Goal: Information Seeking & Learning: Learn about a topic

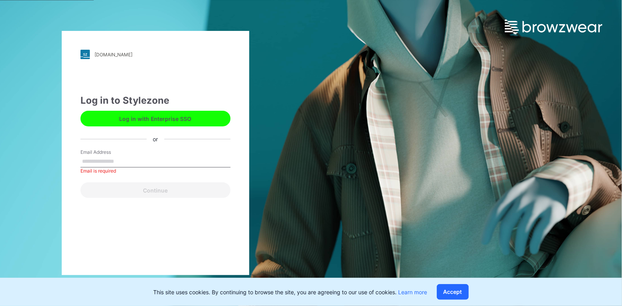
click at [109, 163] on input "Email Address" at bounding box center [156, 162] width 150 height 12
type input "**********"
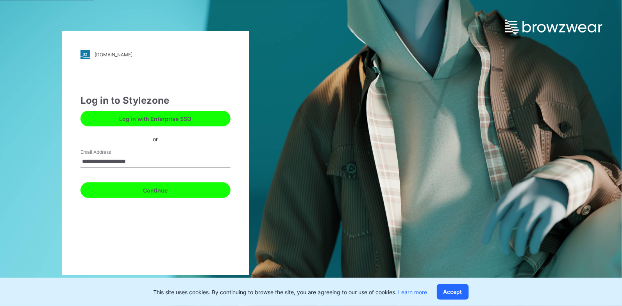
click at [170, 190] on button "Continue" at bounding box center [156, 190] width 150 height 16
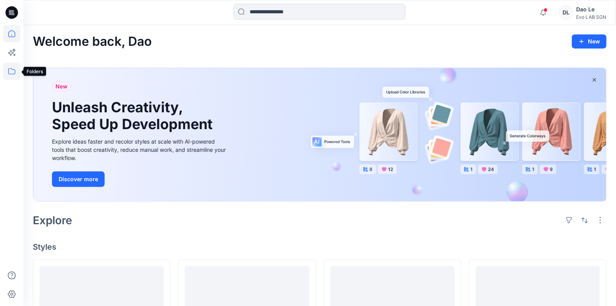
click at [12, 73] on icon at bounding box center [11, 71] width 17 height 17
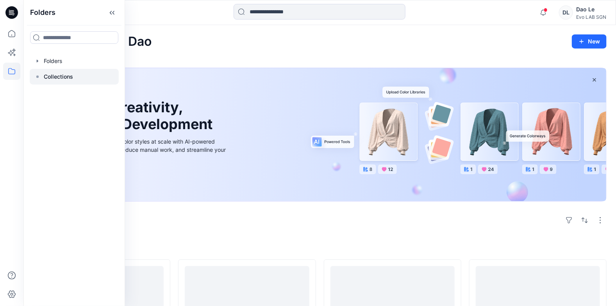
click at [65, 79] on p "Collections" at bounding box center [58, 76] width 29 height 9
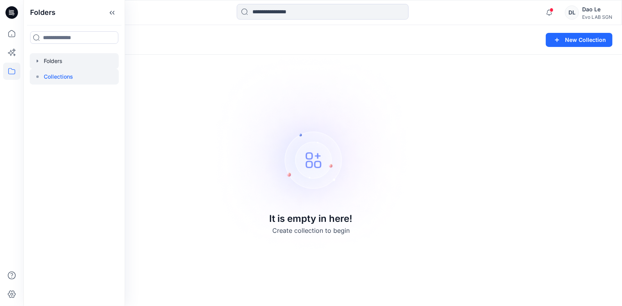
click at [68, 63] on div at bounding box center [74, 61] width 89 height 16
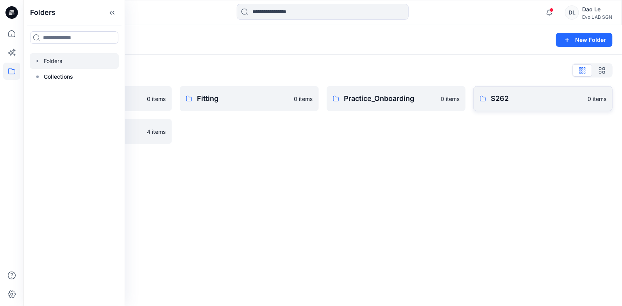
click at [511, 100] on p "S262" at bounding box center [537, 98] width 92 height 11
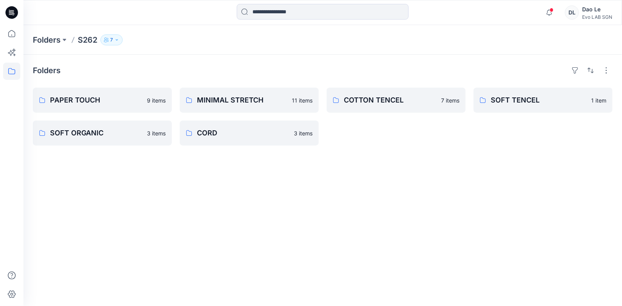
click at [344, 254] on div "Folders PAPER TOUCH 9 items SOFT ORGANIC 3 items MINIMAL STRETCH 11 items CORD …" at bounding box center [322, 180] width 599 height 251
click at [391, 228] on div "Folders PAPER TOUCH 9 items SOFT ORGANIC 3 items MINIMAL STRETCH 11 items CORD …" at bounding box center [322, 180] width 599 height 251
click at [114, 135] on p "SOFT ORGANIC" at bounding box center [96, 132] width 92 height 11
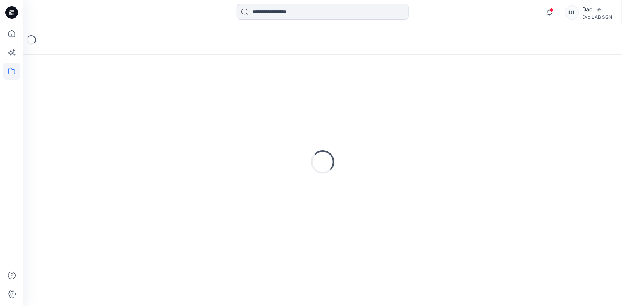
click at [114, 135] on div "Loading..." at bounding box center [323, 161] width 580 height 195
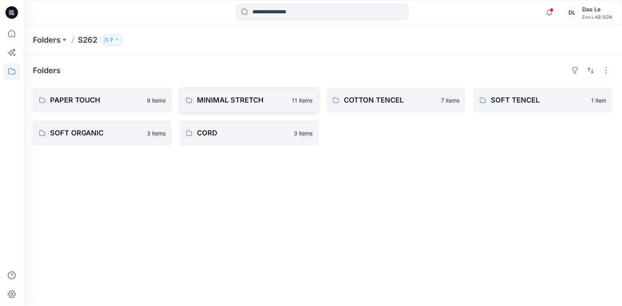
click at [208, 107] on link "MINIMAL STRETCH 11 items" at bounding box center [249, 100] width 139 height 25
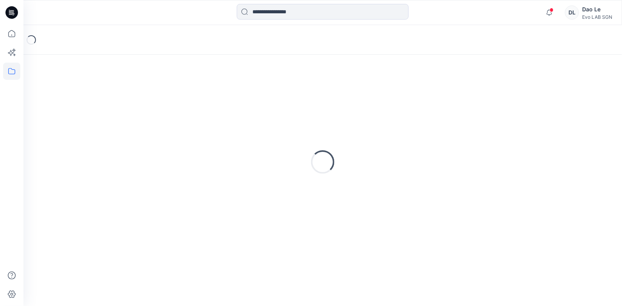
click at [208, 107] on div "Loading..." at bounding box center [323, 161] width 580 height 195
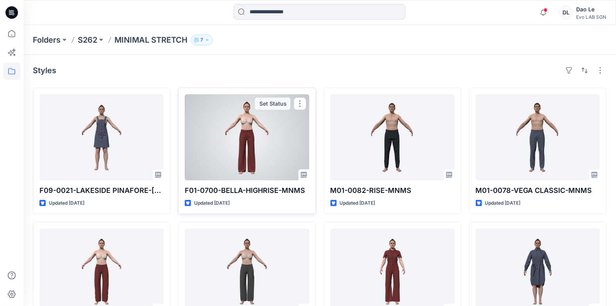
scroll to position [117, 0]
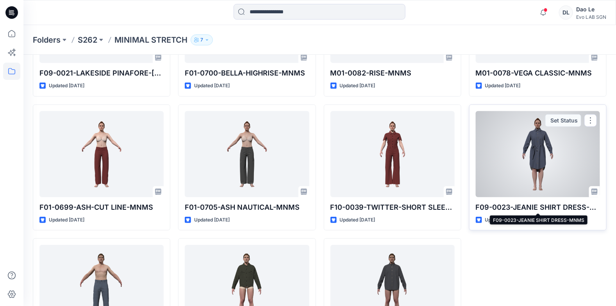
click at [535, 208] on p "F09-0023-JEANIE SHIRT DRESS-MNMS" at bounding box center [538, 207] width 124 height 11
click at [507, 202] on p "F09-0023-JEANIE SHIRT DRESS-MNMS" at bounding box center [538, 207] width 124 height 11
click at [548, 137] on div at bounding box center [538, 154] width 124 height 86
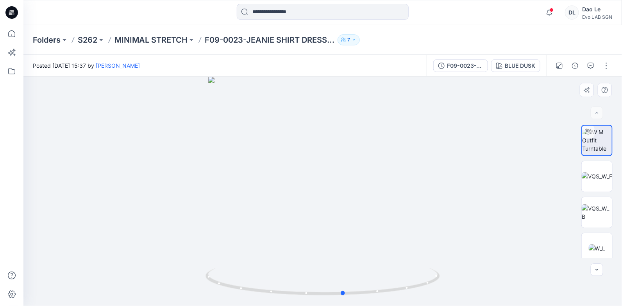
drag, startPoint x: 415, startPoint y: 229, endPoint x: 202, endPoint y: 249, distance: 214.3
click at [202, 249] on div at bounding box center [322, 191] width 599 height 229
drag, startPoint x: 426, startPoint y: 239, endPoint x: 188, endPoint y: 256, distance: 239.1
drag, startPoint x: 188, startPoint y: 256, endPoint x: 380, endPoint y: 219, distance: 195.2
click at [380, 219] on div at bounding box center [322, 191] width 599 height 229
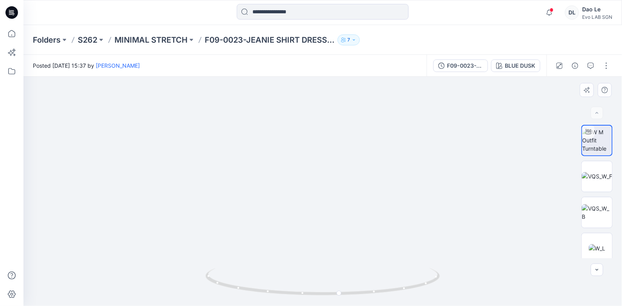
drag, startPoint x: 491, startPoint y: 204, endPoint x: 449, endPoint y: 209, distance: 42.5
click at [449, 209] on img at bounding box center [277, 76] width 703 height 460
drag, startPoint x: 439, startPoint y: 251, endPoint x: 429, endPoint y: 283, distance: 33.9
click at [416, 254] on img at bounding box center [270, 78] width 703 height 456
drag, startPoint x: 438, startPoint y: 297, endPoint x: 449, endPoint y: 297, distance: 11.0
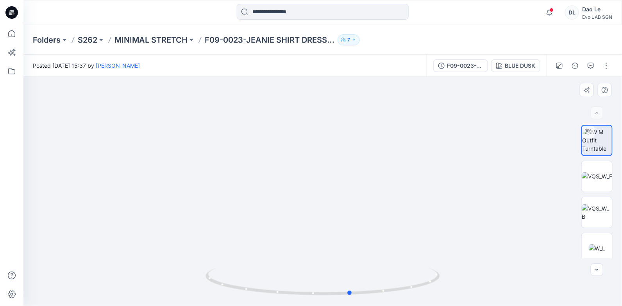
click at [449, 297] on div at bounding box center [322, 191] width 599 height 229
drag, startPoint x: 392, startPoint y: 252, endPoint x: 416, endPoint y: 249, distance: 24.9
click at [416, 249] on img at bounding box center [299, 76] width 703 height 460
drag, startPoint x: 174, startPoint y: 242, endPoint x: 200, endPoint y: 243, distance: 25.8
click at [200, 243] on img at bounding box center [326, 77] width 703 height 459
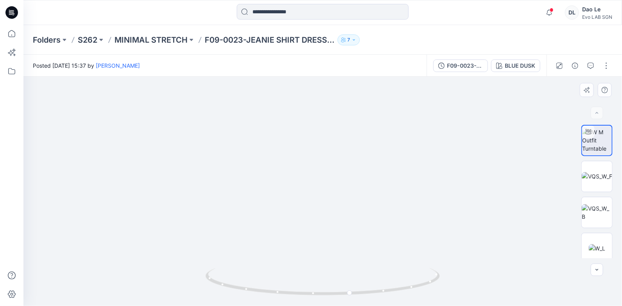
drag, startPoint x: 170, startPoint y: 288, endPoint x: 195, endPoint y: 288, distance: 25.0
click at [195, 288] on img at bounding box center [351, 77] width 703 height 458
drag, startPoint x: 436, startPoint y: 294, endPoint x: 399, endPoint y: 299, distance: 37.5
click at [399, 299] on div at bounding box center [323, 286] width 235 height 39
drag, startPoint x: 399, startPoint y: 299, endPoint x: 569, endPoint y: 231, distance: 182.8
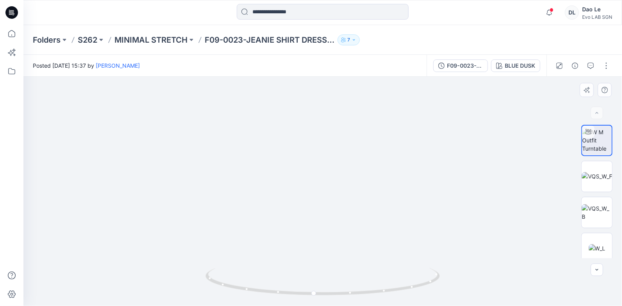
click at [569, 231] on img at bounding box center [351, 77] width 703 height 458
click at [595, 65] on button "button" at bounding box center [591, 65] width 13 height 13
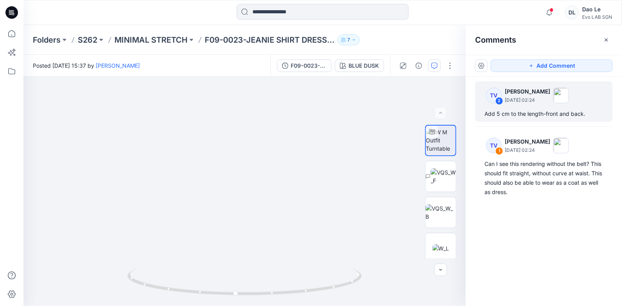
click at [499, 101] on div "2" at bounding box center [500, 101] width 8 height 8
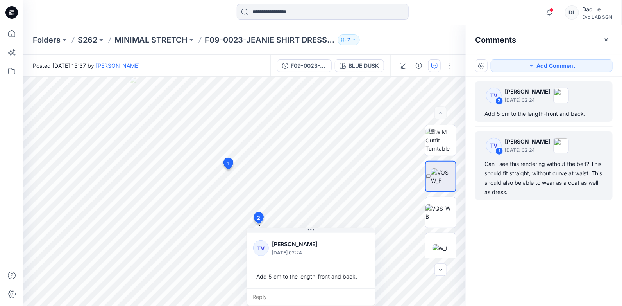
click at [501, 147] on div "1" at bounding box center [500, 151] width 8 height 8
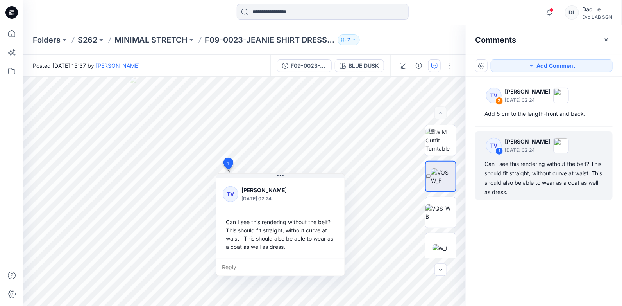
click at [564, 236] on div "TV 2 [PERSON_NAME] [DATE] 02:24 Add 5 cm to the length-front and back. TV 1 [PE…" at bounding box center [544, 177] width 156 height 200
click at [500, 151] on div "1" at bounding box center [500, 151] width 8 height 8
click at [491, 145] on div "TV" at bounding box center [494, 146] width 16 height 16
drag, startPoint x: 475, startPoint y: 207, endPoint x: 479, endPoint y: 210, distance: 5.2
click at [475, 208] on div "TV 2 [PERSON_NAME] [DATE] 02:24 Add 5 cm to the length-front and back. TV 1 [PE…" at bounding box center [544, 177] width 156 height 200
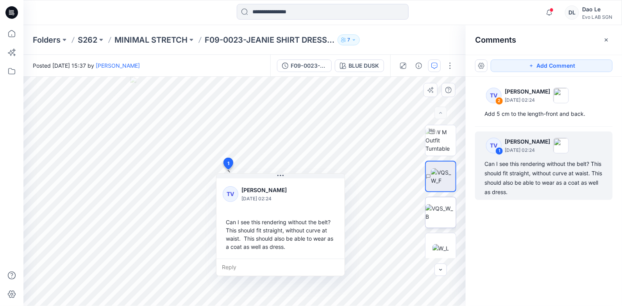
drag, startPoint x: 479, startPoint y: 228, endPoint x: 430, endPoint y: 219, distance: 50.5
click at [479, 228] on div "TV 2 [PERSON_NAME] [DATE] 02:24 Add 5 cm to the length-front and back. TV 1 [PE…" at bounding box center [544, 177] width 156 height 200
click at [527, 247] on div "TV 2 [PERSON_NAME] [DATE] 02:24 Add 5 cm to the length-front and back. TV 1 [PE…" at bounding box center [544, 177] width 156 height 200
click at [324, 192] on div at bounding box center [320, 194] width 30 height 22
click at [508, 237] on div "TV 2 [PERSON_NAME] [DATE] 02:24 Add 5 cm to the length-front and back. TV 1 [PE…" at bounding box center [544, 177] width 156 height 200
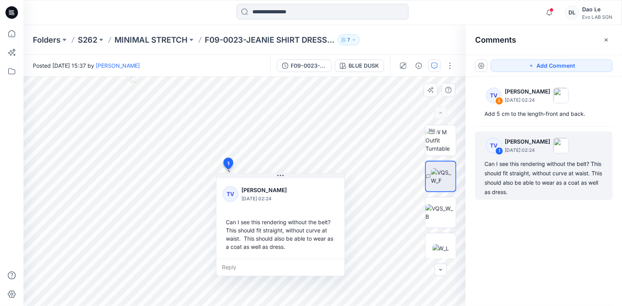
click at [228, 266] on div "Reply" at bounding box center [281, 266] width 128 height 17
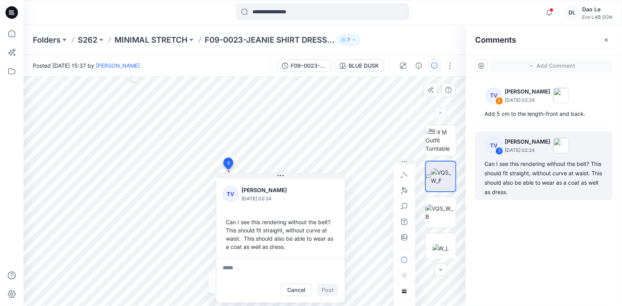
click at [522, 239] on div "TV 2 [PERSON_NAME] [DATE] 02:24 Add 5 cm to the length-front and back. TV 1 [PE…" at bounding box center [544, 177] width 156 height 200
click at [290, 292] on button "Cancel" at bounding box center [297, 289] width 32 height 13
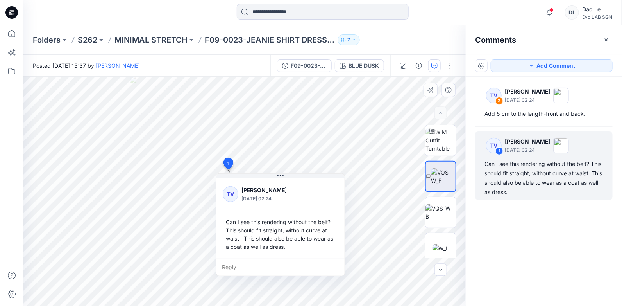
click at [528, 228] on div "TV 2 [PERSON_NAME] [DATE] 02:24 Add 5 cm to the length-front and back. TV 1 [PE…" at bounding box center [544, 177] width 156 height 200
click at [491, 144] on div "TV" at bounding box center [494, 146] width 16 height 16
click at [524, 240] on div "TV 2 [PERSON_NAME] [DATE] 02:24 Add 5 cm to the length-front and back. TV 1 [PE…" at bounding box center [544, 177] width 156 height 200
click at [516, 231] on div "TV 2 [PERSON_NAME] [DATE] 02:24 Add 5 cm to the length-front and back. TV 1 [PE…" at bounding box center [544, 177] width 156 height 200
click at [441, 213] on img at bounding box center [441, 212] width 30 height 16
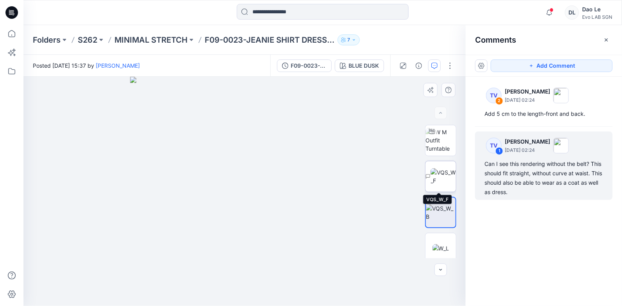
click at [437, 177] on img at bounding box center [443, 176] width 25 height 16
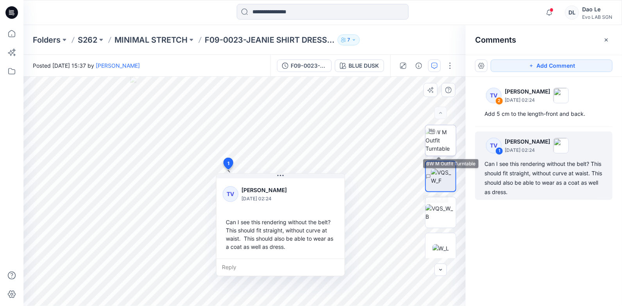
click at [442, 147] on img at bounding box center [441, 140] width 30 height 25
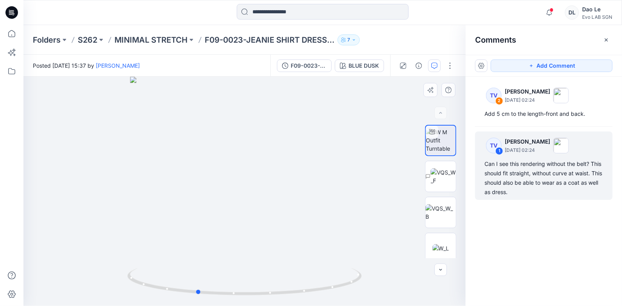
drag, startPoint x: 346, startPoint y: 299, endPoint x: 64, endPoint y: 266, distance: 284.1
click at [64, 266] on div at bounding box center [244, 191] width 443 height 229
drag, startPoint x: 64, startPoint y: 266, endPoint x: 359, endPoint y: 293, distance: 296.4
click at [359, 293] on icon at bounding box center [245, 282] width 237 height 29
drag, startPoint x: 359, startPoint y: 293, endPoint x: 233, endPoint y: 293, distance: 126.3
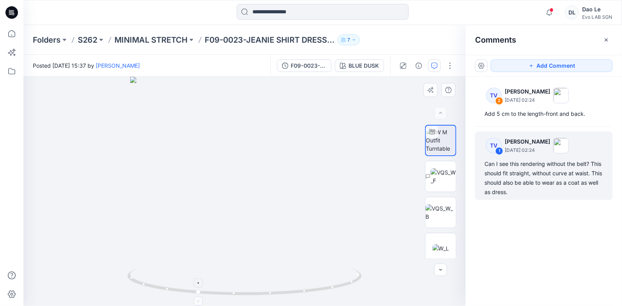
click at [233, 293] on icon at bounding box center [245, 282] width 237 height 29
drag, startPoint x: 398, startPoint y: 292, endPoint x: 63, endPoint y: 259, distance: 336.7
click at [63, 259] on div at bounding box center [244, 191] width 443 height 229
drag, startPoint x: 63, startPoint y: 259, endPoint x: 243, endPoint y: 289, distance: 182.7
click at [243, 289] on div at bounding box center [244, 191] width 443 height 229
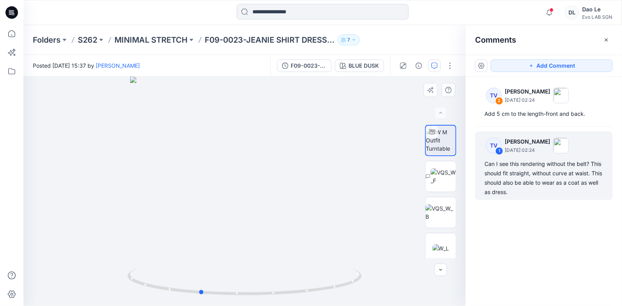
drag, startPoint x: 243, startPoint y: 289, endPoint x: 399, endPoint y: 296, distance: 156.5
click at [399, 296] on div at bounding box center [244, 191] width 443 height 229
drag, startPoint x: 380, startPoint y: 286, endPoint x: 194, endPoint y: 278, distance: 186.2
click at [194, 278] on div at bounding box center [244, 191] width 443 height 229
drag, startPoint x: 194, startPoint y: 278, endPoint x: 400, endPoint y: 288, distance: 206.2
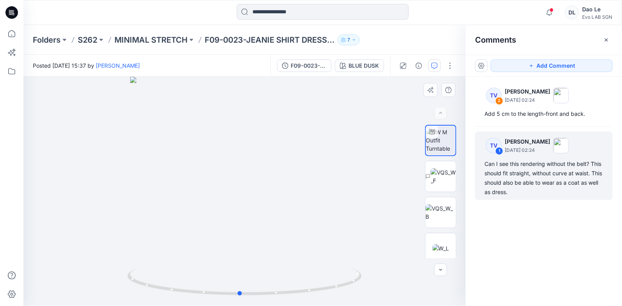
click at [400, 288] on div at bounding box center [244, 191] width 443 height 229
drag, startPoint x: 399, startPoint y: 292, endPoint x: 72, endPoint y: 269, distance: 327.7
click at [72, 269] on div at bounding box center [244, 191] width 443 height 229
drag, startPoint x: 72, startPoint y: 269, endPoint x: 361, endPoint y: 291, distance: 290.1
click at [361, 291] on icon at bounding box center [245, 282] width 237 height 29
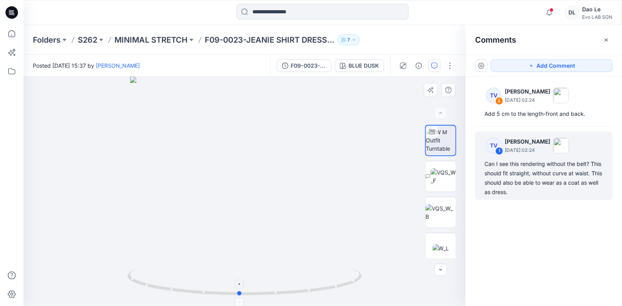
drag, startPoint x: 372, startPoint y: 288, endPoint x: 229, endPoint y: 287, distance: 143.1
click at [229, 287] on div at bounding box center [244, 191] width 443 height 229
drag, startPoint x: 229, startPoint y: 287, endPoint x: 420, endPoint y: 297, distance: 191.8
click at [420, 297] on div at bounding box center [244, 191] width 443 height 229
drag, startPoint x: 375, startPoint y: 298, endPoint x: 181, endPoint y: 287, distance: 194.2
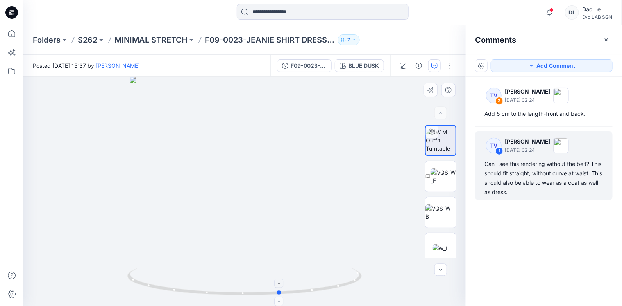
click at [181, 287] on div at bounding box center [244, 191] width 443 height 229
drag, startPoint x: 181, startPoint y: 287, endPoint x: 405, endPoint y: 292, distance: 223.3
click at [405, 292] on div at bounding box center [244, 191] width 443 height 229
click at [440, 170] on img at bounding box center [443, 176] width 25 height 16
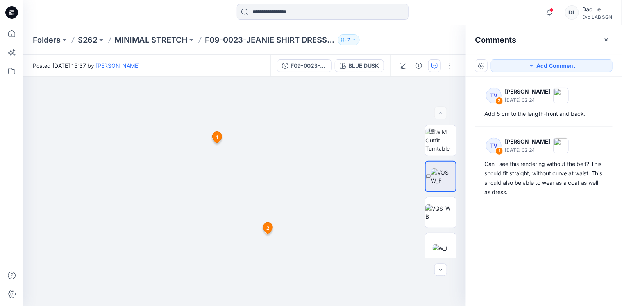
drag, startPoint x: 345, startPoint y: 259, endPoint x: 210, endPoint y: 247, distance: 136.2
click at [210, 247] on img at bounding box center [244, 147] width 383 height 318
click at [435, 220] on img at bounding box center [441, 212] width 30 height 16
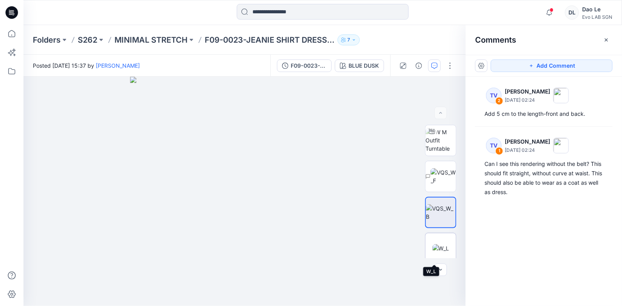
click at [444, 244] on img at bounding box center [441, 248] width 17 height 8
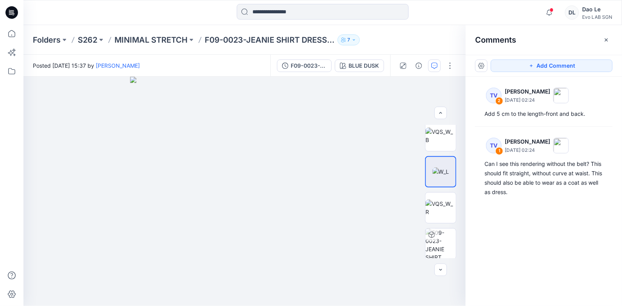
scroll to position [77, 0]
drag, startPoint x: 440, startPoint y: 210, endPoint x: 443, endPoint y: 222, distance: 12.7
click at [441, 213] on img at bounding box center [441, 207] width 30 height 16
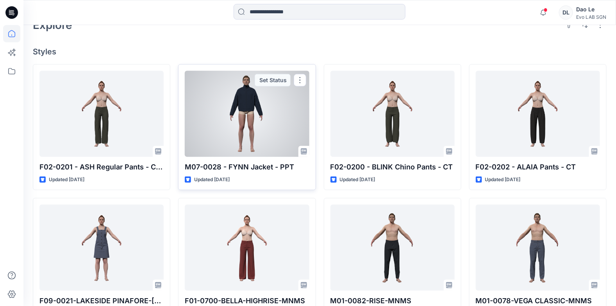
scroll to position [78, 0]
